Goal: Information Seeking & Learning: Learn about a topic

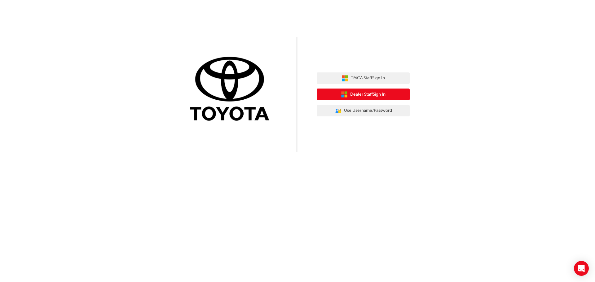
click at [369, 98] on span "Dealer Staff Sign In" at bounding box center [367, 94] width 35 height 7
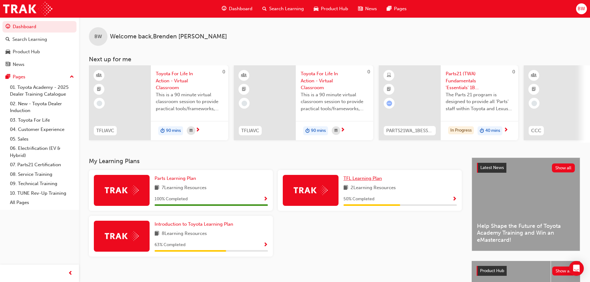
click at [351, 182] on link "TFL Learning Plan" at bounding box center [364, 178] width 41 height 7
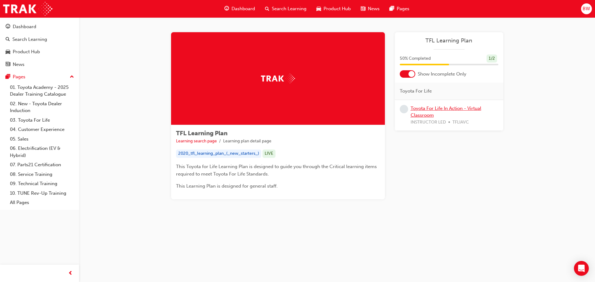
click at [419, 111] on link "Toyota For Life In Action - Virtual Classroom" at bounding box center [445, 112] width 71 height 13
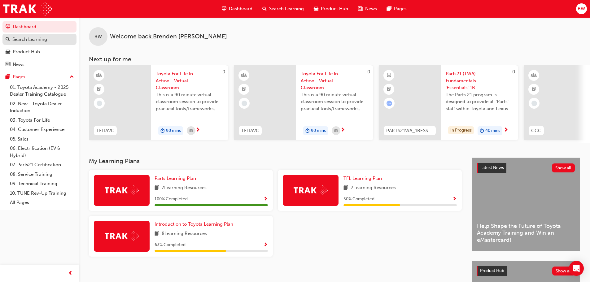
click at [45, 39] on div "Search Learning" at bounding box center [29, 39] width 35 height 7
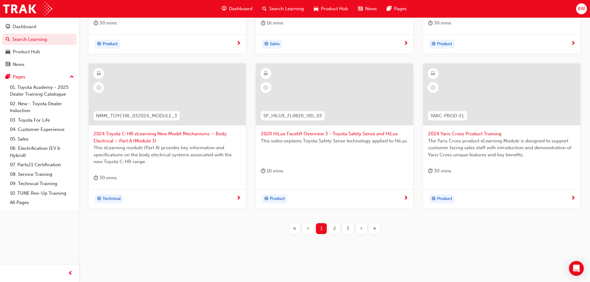
scroll to position [230, 0]
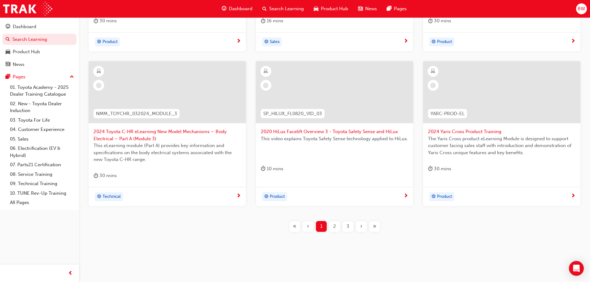
click at [339, 227] on div "2" at bounding box center [334, 226] width 11 height 11
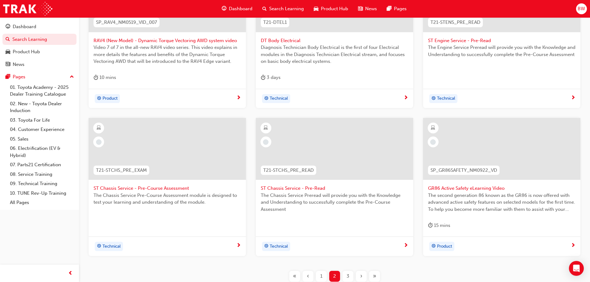
scroll to position [192, 0]
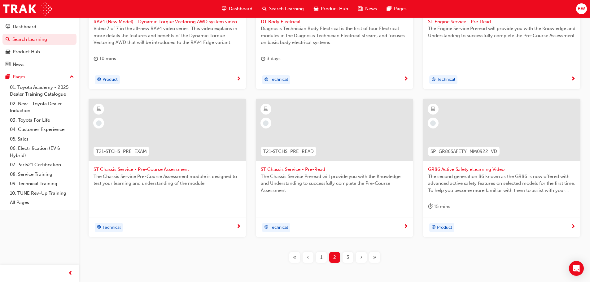
click at [349, 255] on span "3" at bounding box center [348, 257] width 3 height 7
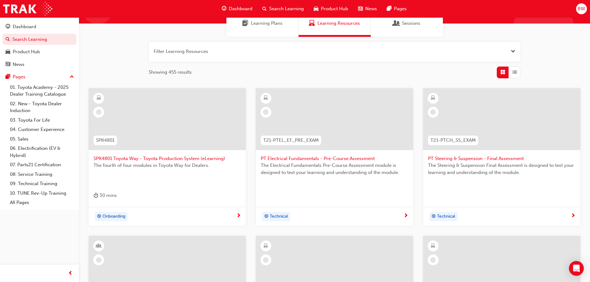
scroll to position [6, 0]
